Goal: Task Accomplishment & Management: Manage account settings

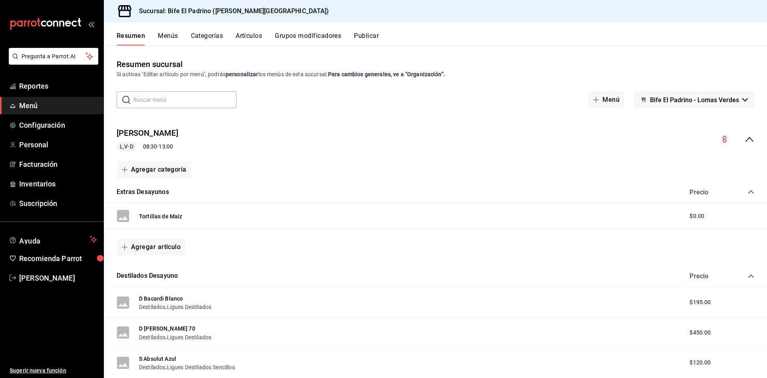
click at [170, 35] on button "Menús" at bounding box center [168, 39] width 20 height 14
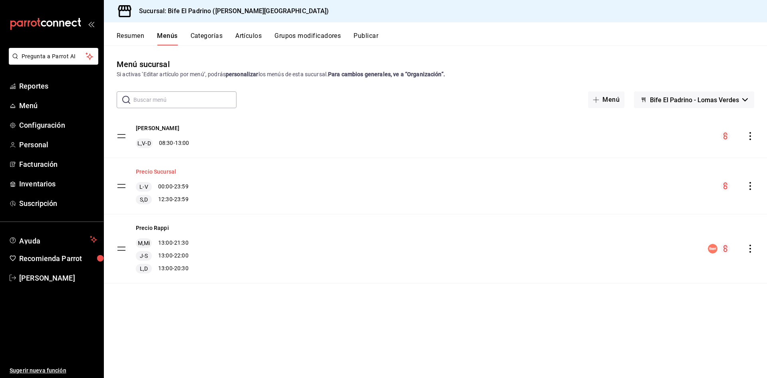
click at [168, 173] on button "Precio Sucursal" at bounding box center [156, 172] width 40 height 8
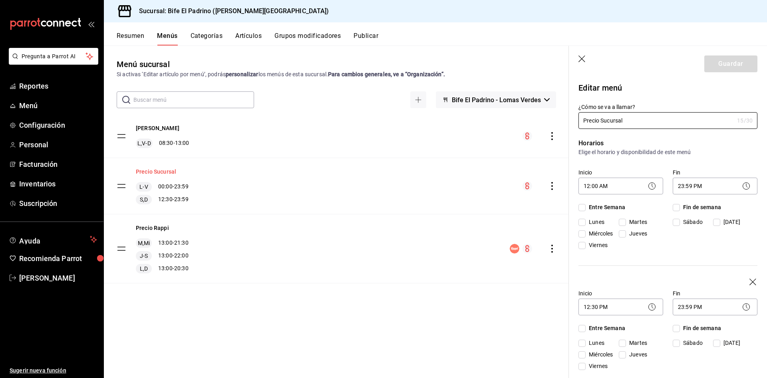
checkbox input "true"
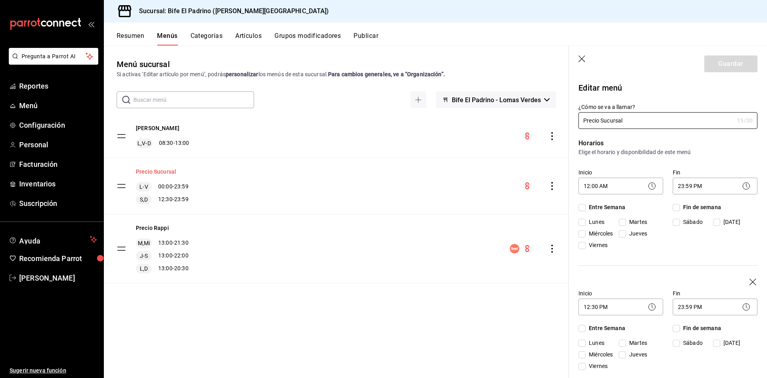
checkbox input "true"
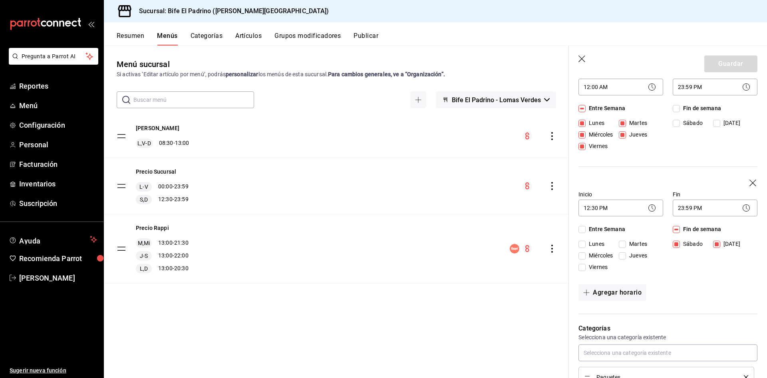
scroll to position [105, 0]
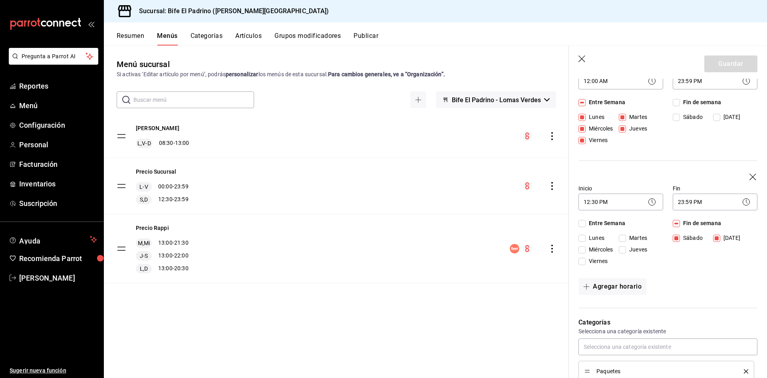
click at [674, 101] on input "Fin de semana" at bounding box center [675, 102] width 7 height 7
checkbox input "true"
click at [721, 61] on button "Guardar" at bounding box center [730, 64] width 53 height 17
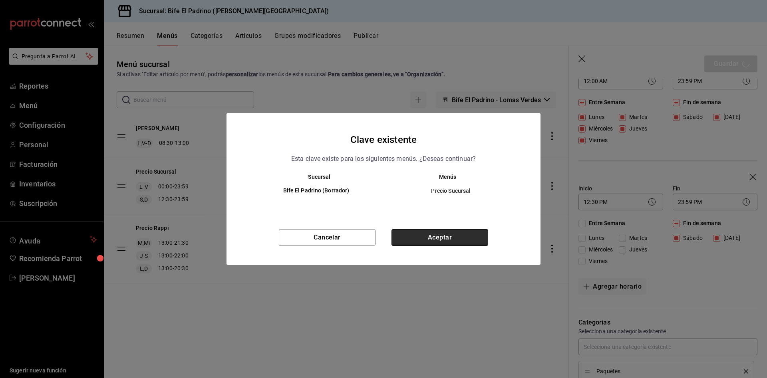
click at [450, 230] on button "Aceptar" at bounding box center [439, 237] width 97 height 17
